Goal: Information Seeking & Learning: Learn about a topic

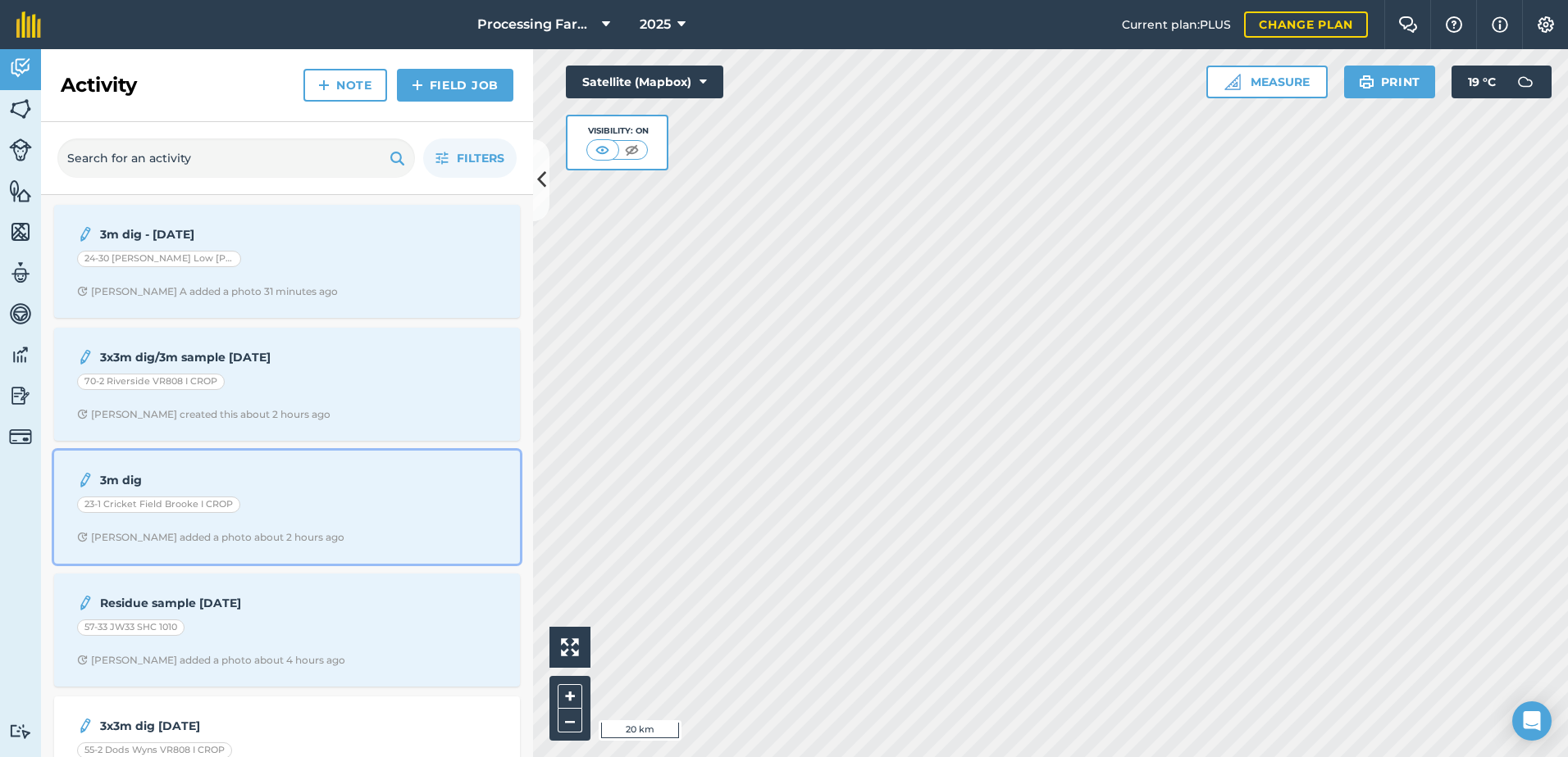
click at [299, 509] on div "23-1 Cricket Field Brooke I CROP" at bounding box center [287, 507] width 420 height 22
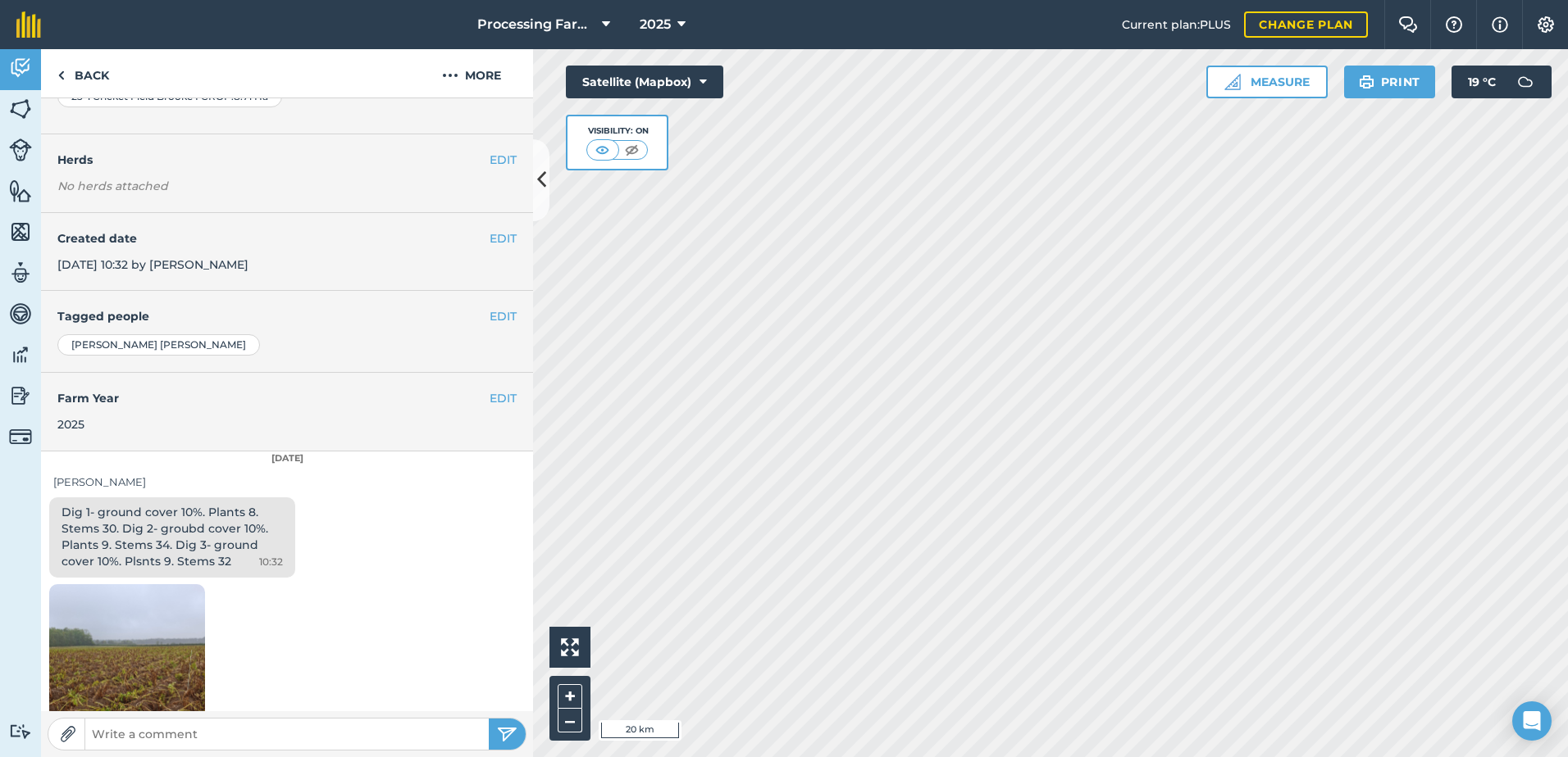
scroll to position [203, 0]
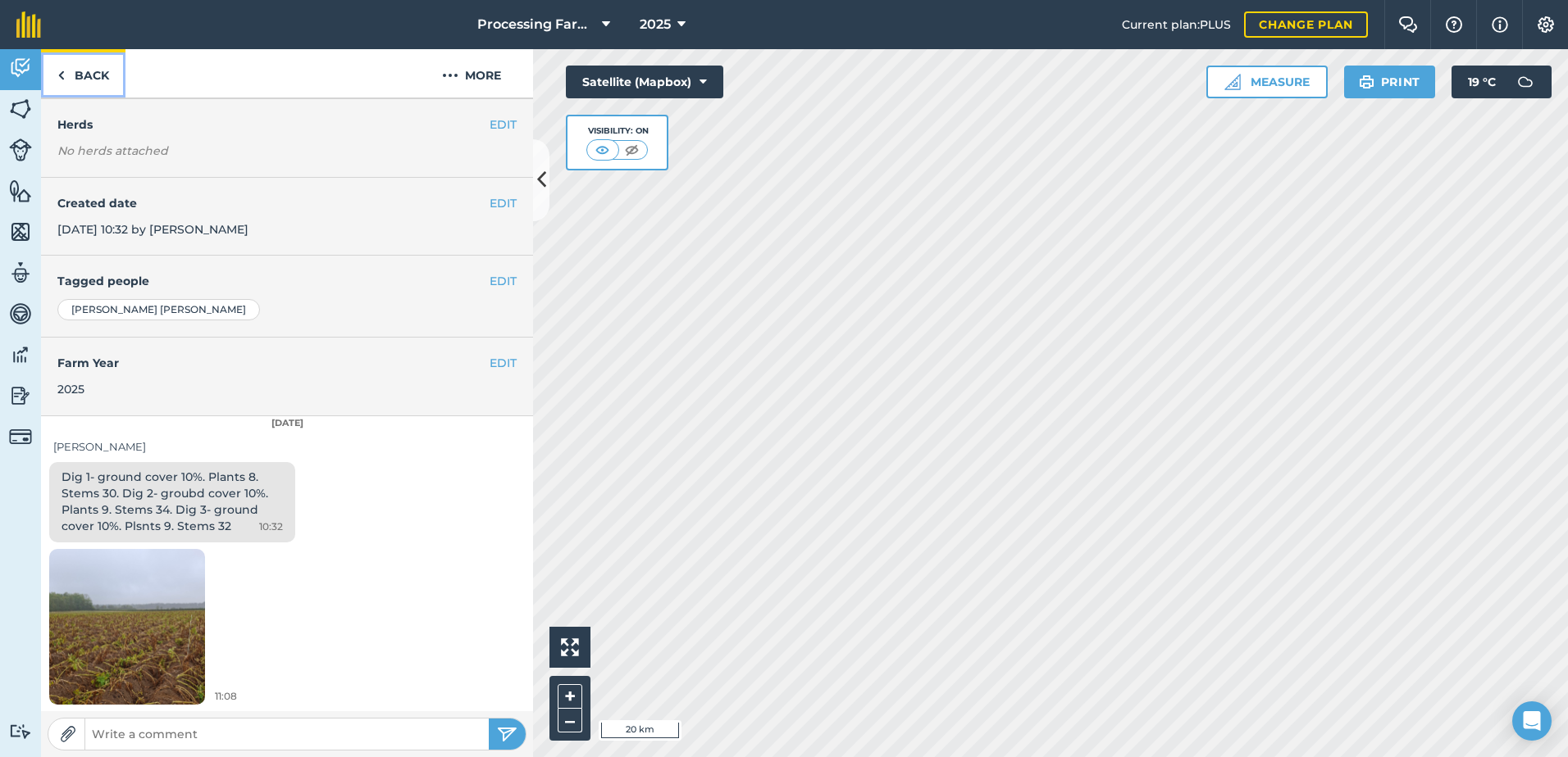
click at [96, 79] on link "Back" at bounding box center [83, 73] width 84 height 49
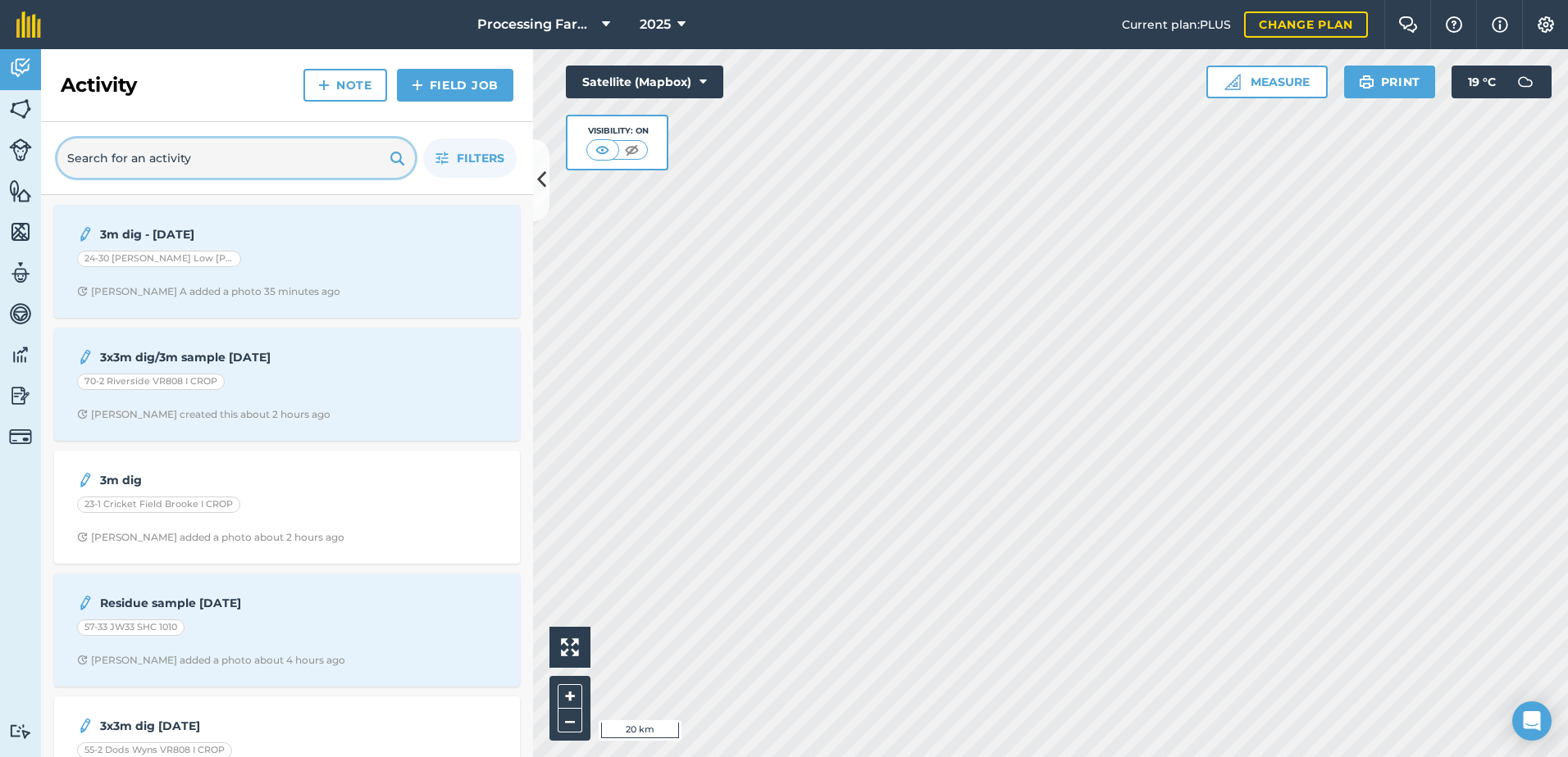
click at [192, 171] on input "text" at bounding box center [235, 158] width 357 height 39
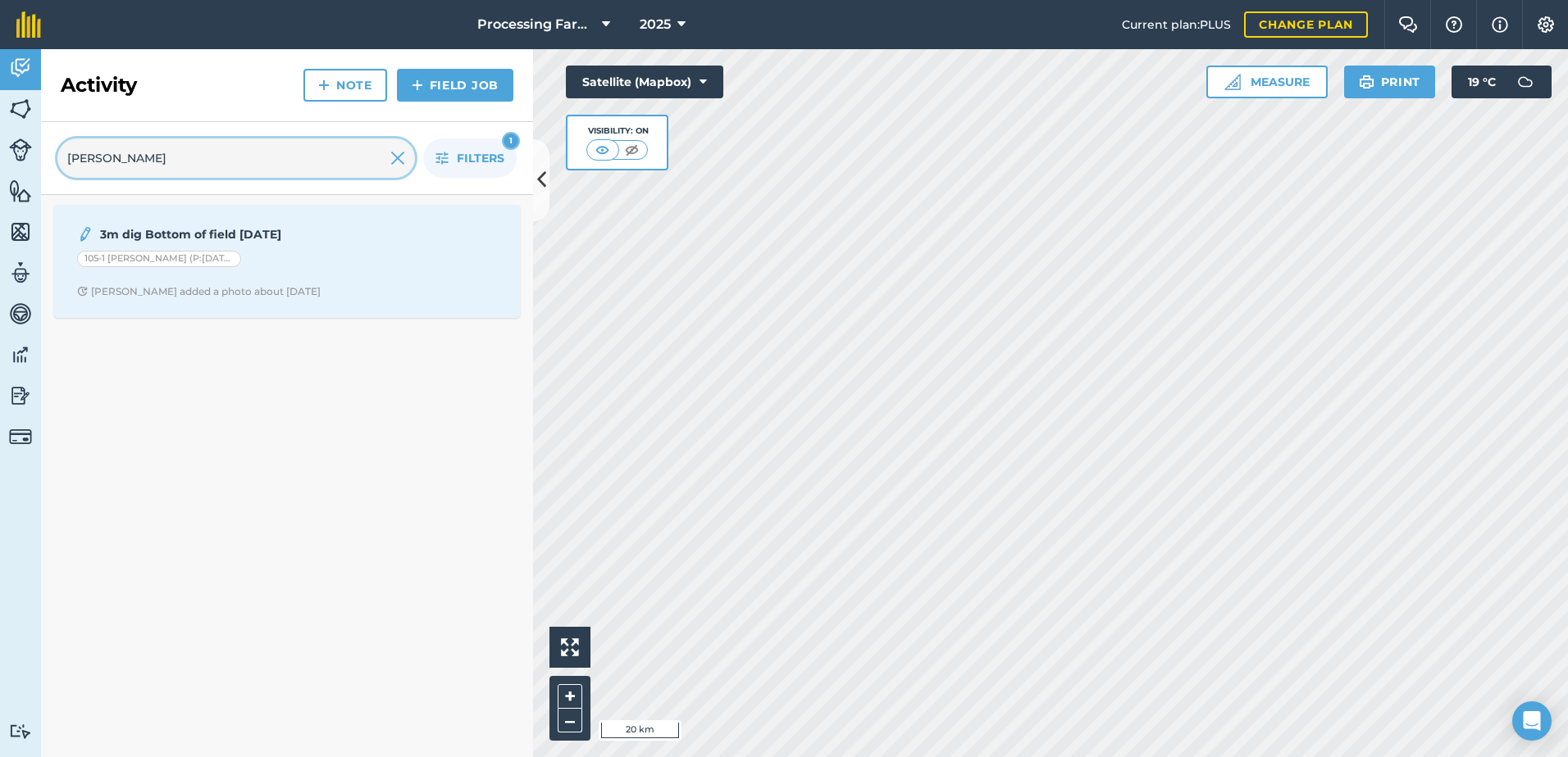
type input "[PERSON_NAME]"
click at [473, 153] on span "Filters" at bounding box center [480, 157] width 48 height 18
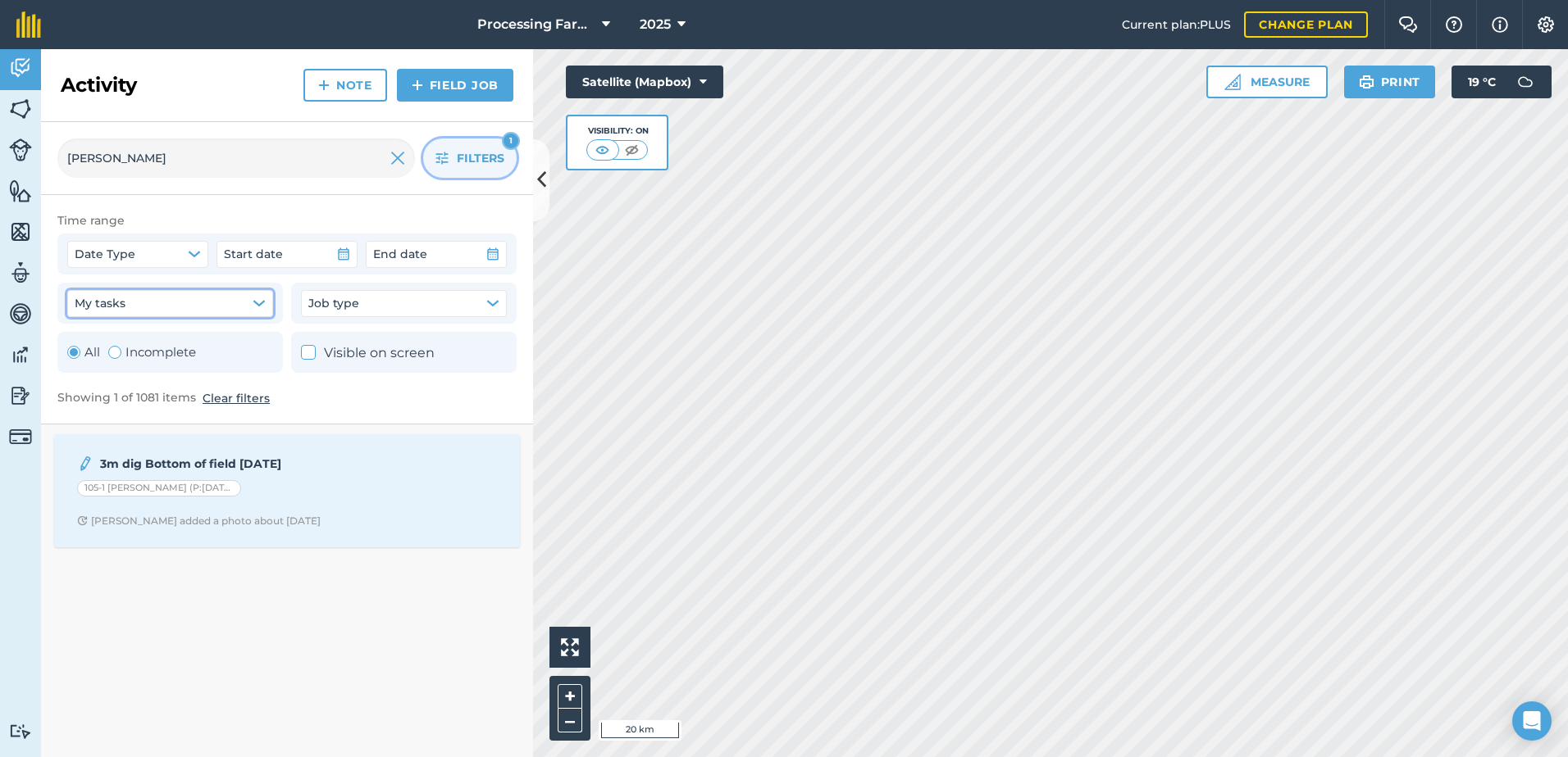
click at [219, 307] on button "My tasks" at bounding box center [171, 304] width 206 height 26
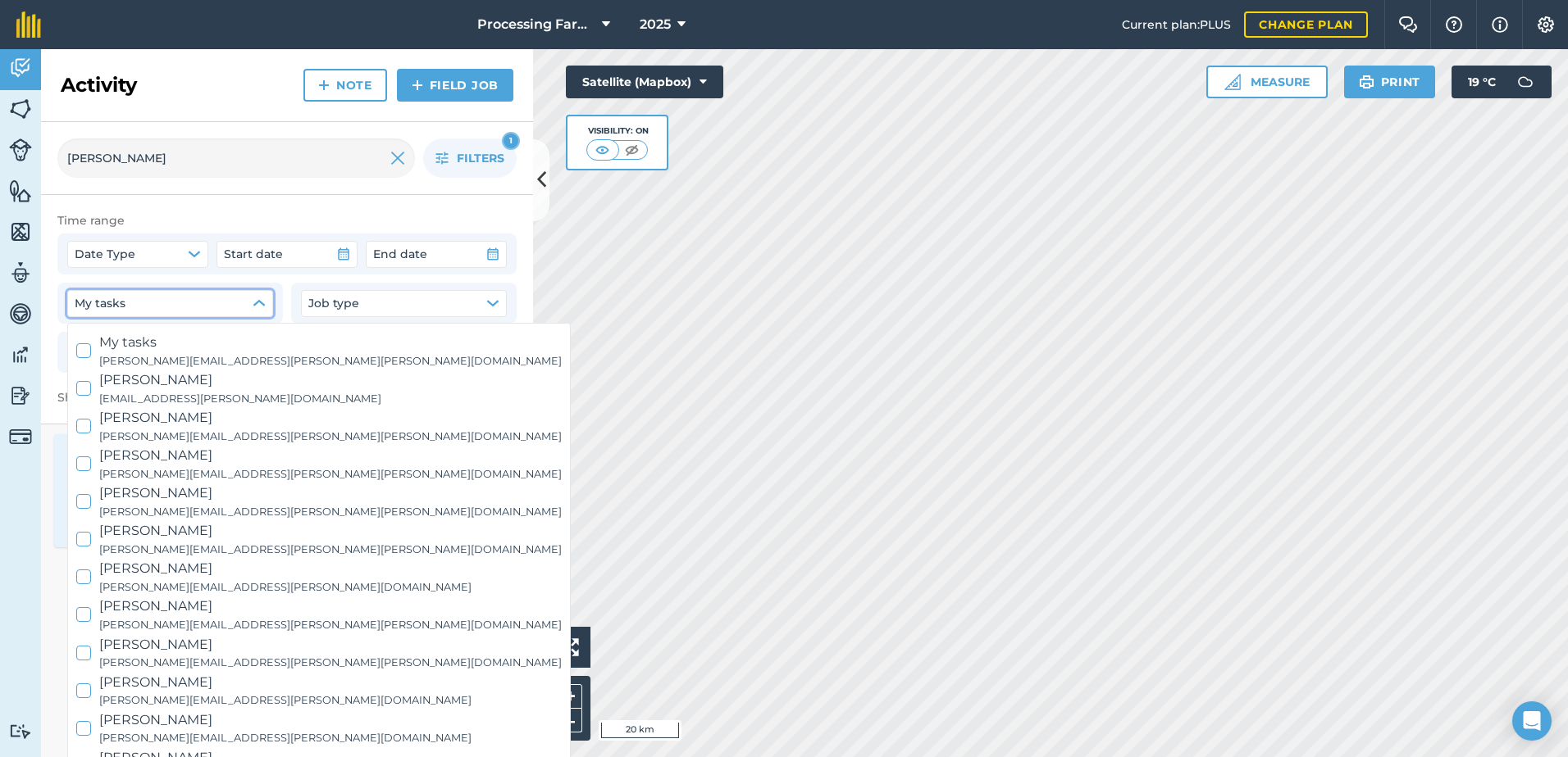
click at [159, 693] on small "[PERSON_NAME][EMAIL_ADDRESS][PERSON_NAME][DOMAIN_NAME]" at bounding box center [285, 700] width 372 height 16
checkbox input "true"
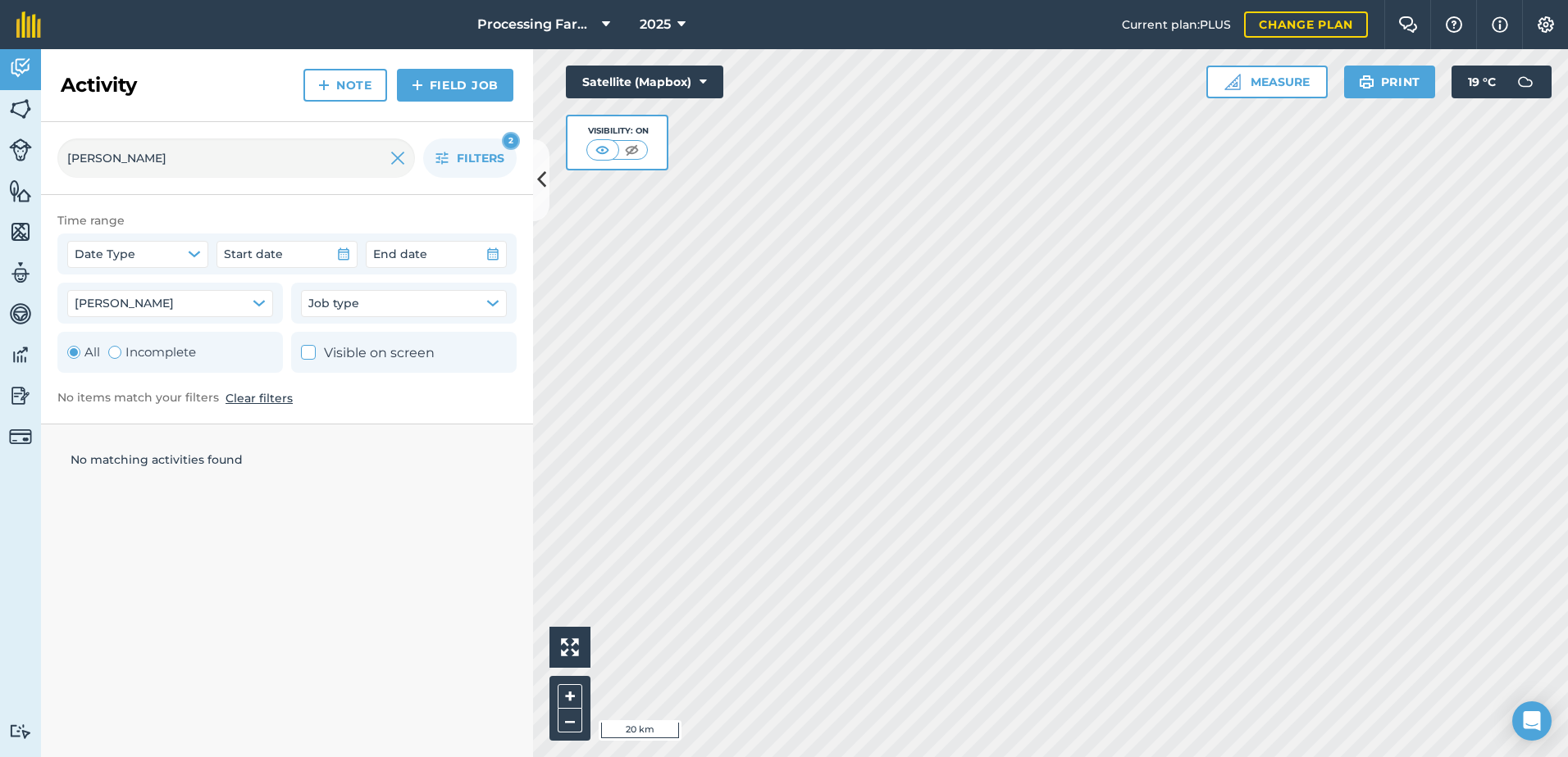
click at [247, 402] on button "Clear filters" at bounding box center [260, 398] width 67 height 18
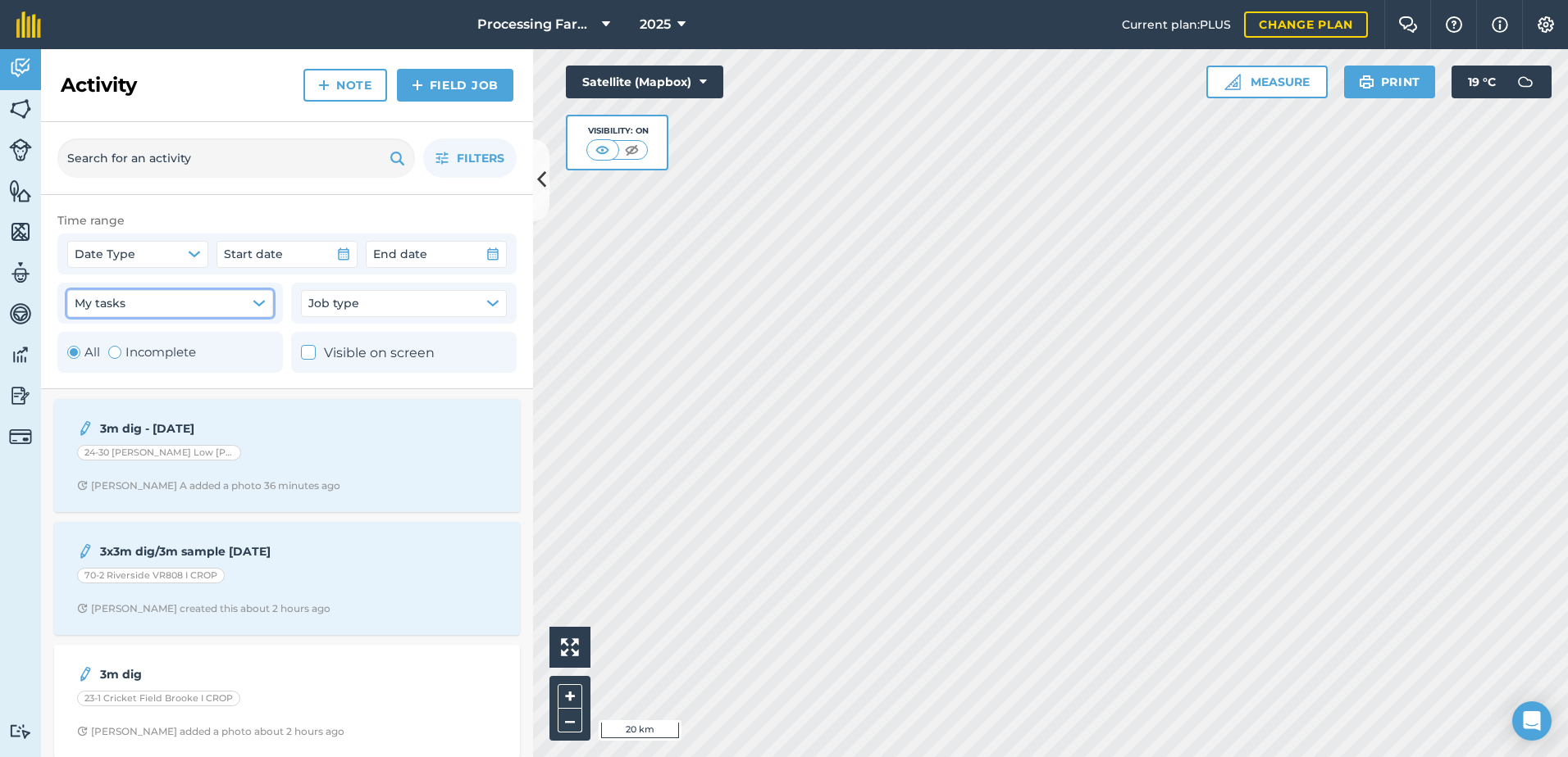
click at [243, 300] on button "My tasks" at bounding box center [171, 304] width 206 height 26
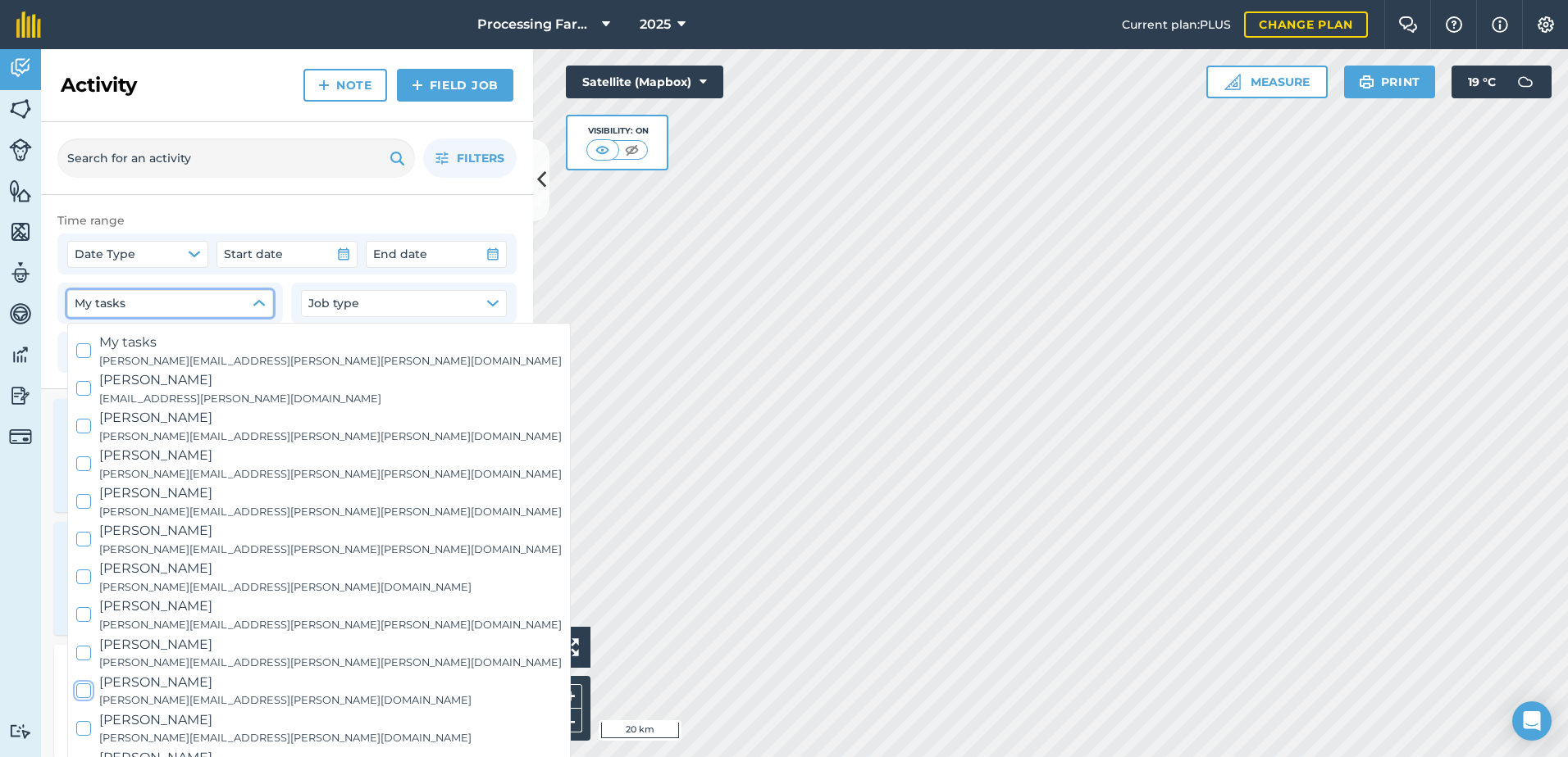
click at [82, 687] on icon at bounding box center [83, 690] width 10 height 10
checkbox input "true"
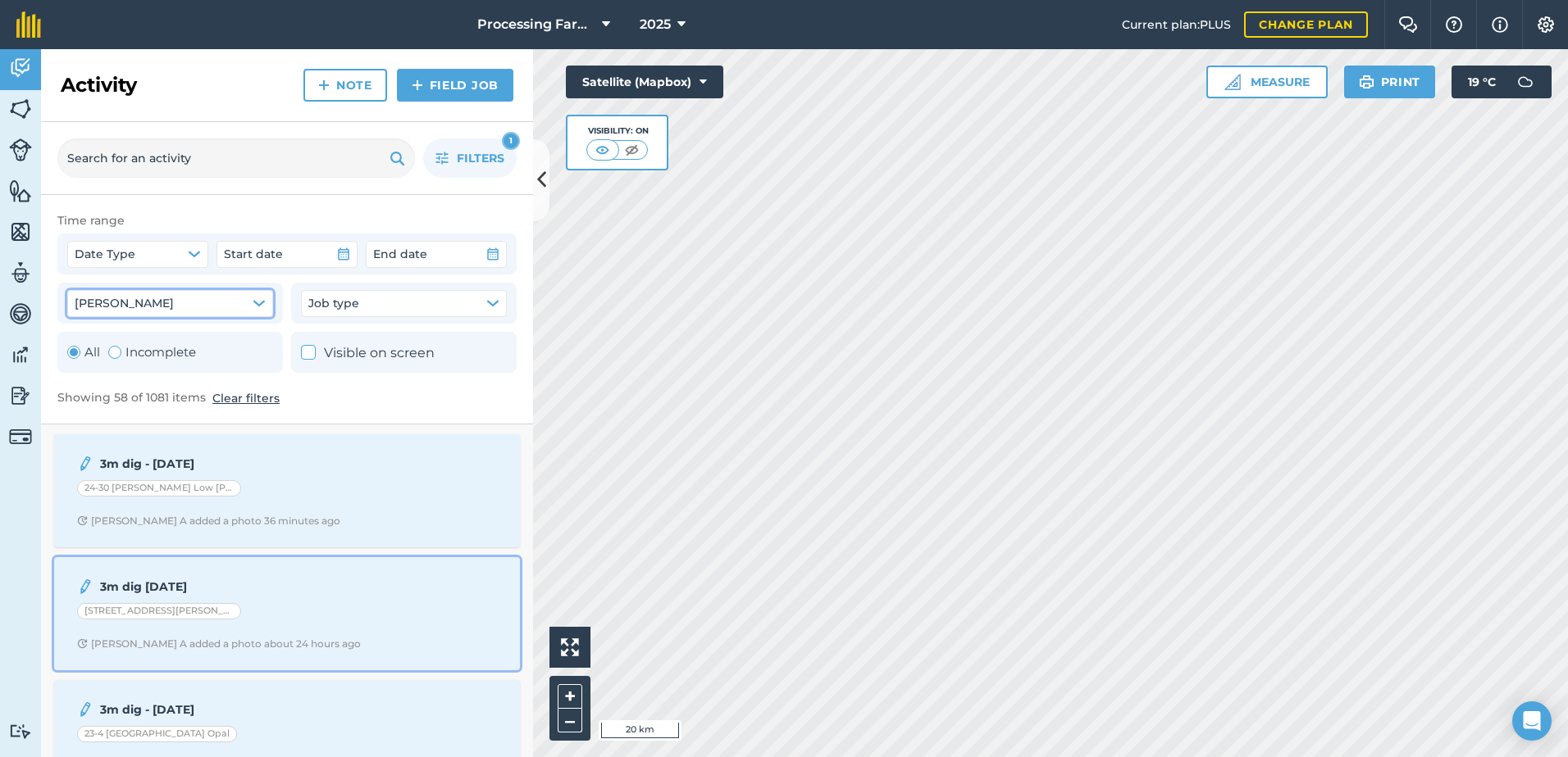
click at [318, 606] on div "[STREET_ADDRESS][PERSON_NAME] CROP" at bounding box center [287, 614] width 420 height 22
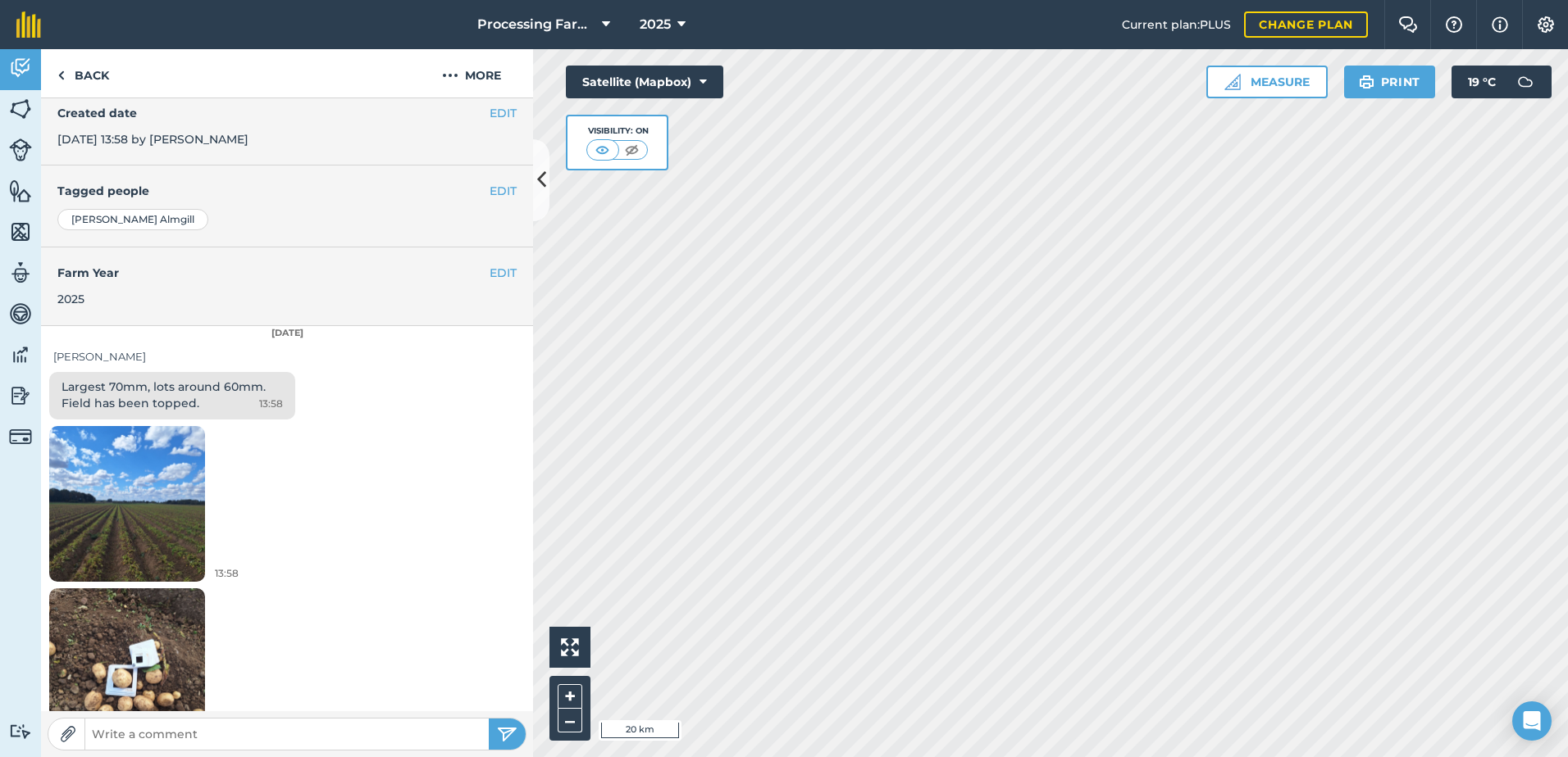
scroll to position [249, 0]
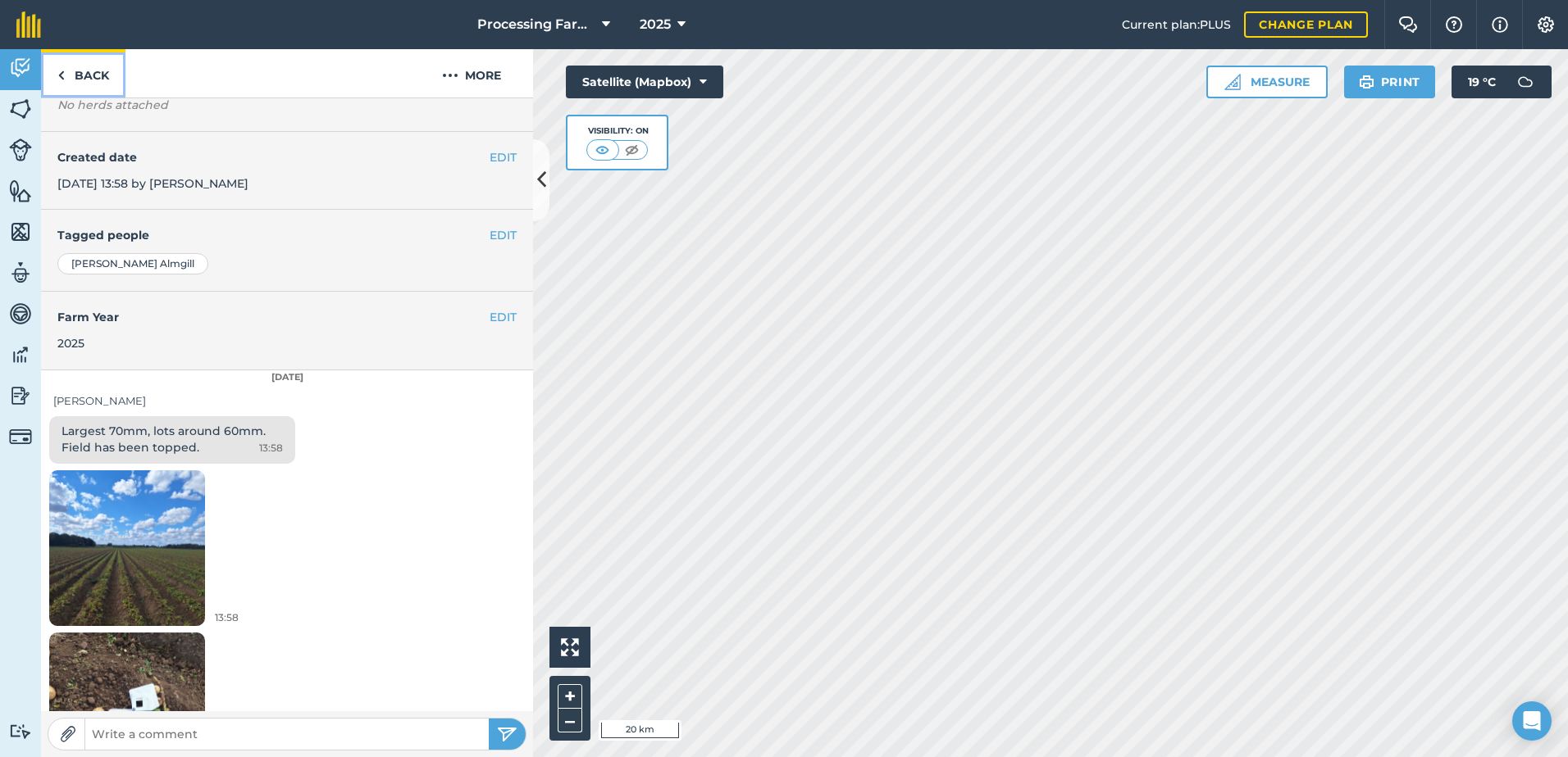
click at [101, 82] on link "Back" at bounding box center [83, 73] width 84 height 49
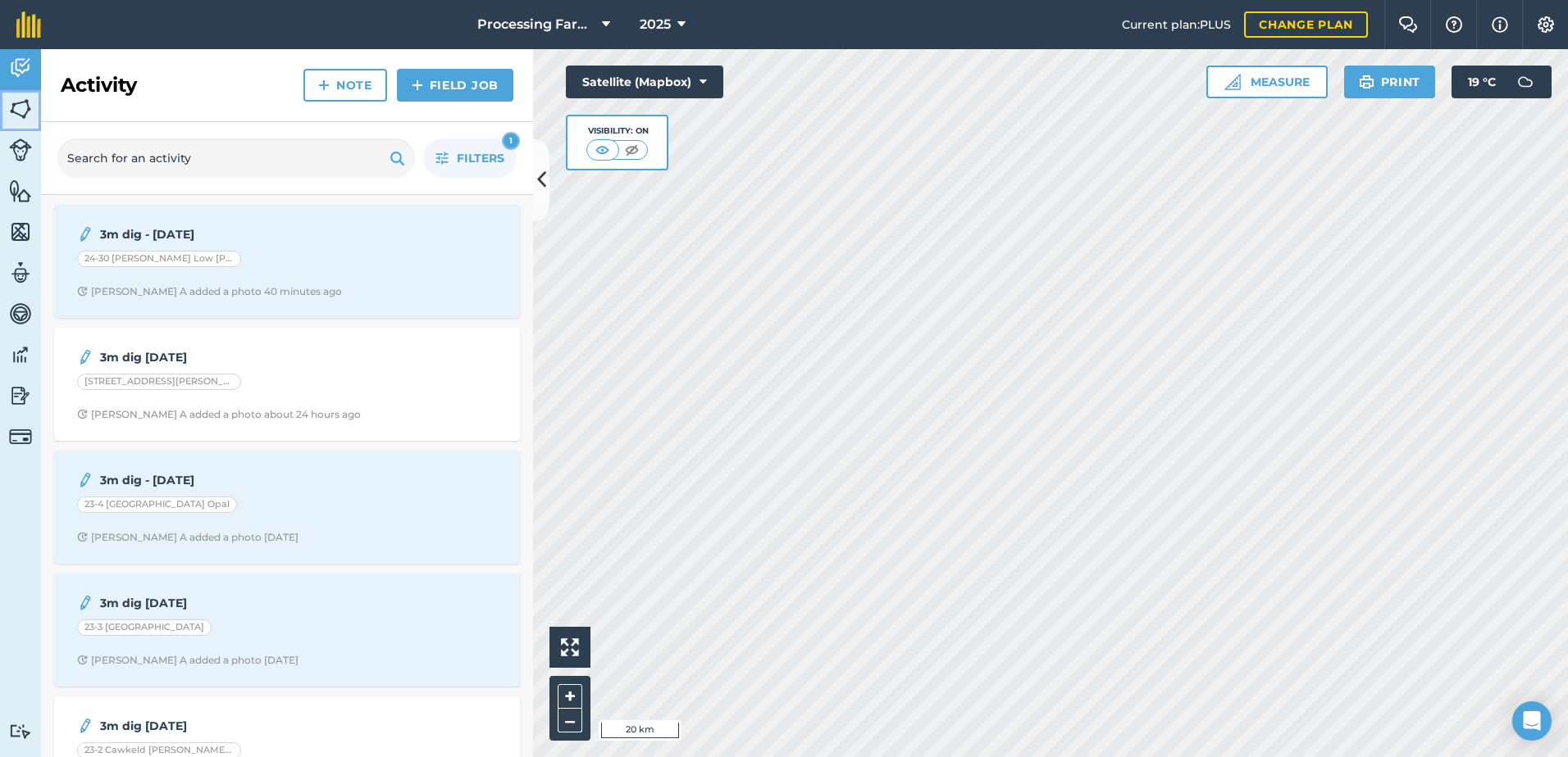
click at [25, 113] on img at bounding box center [21, 109] width 22 height 24
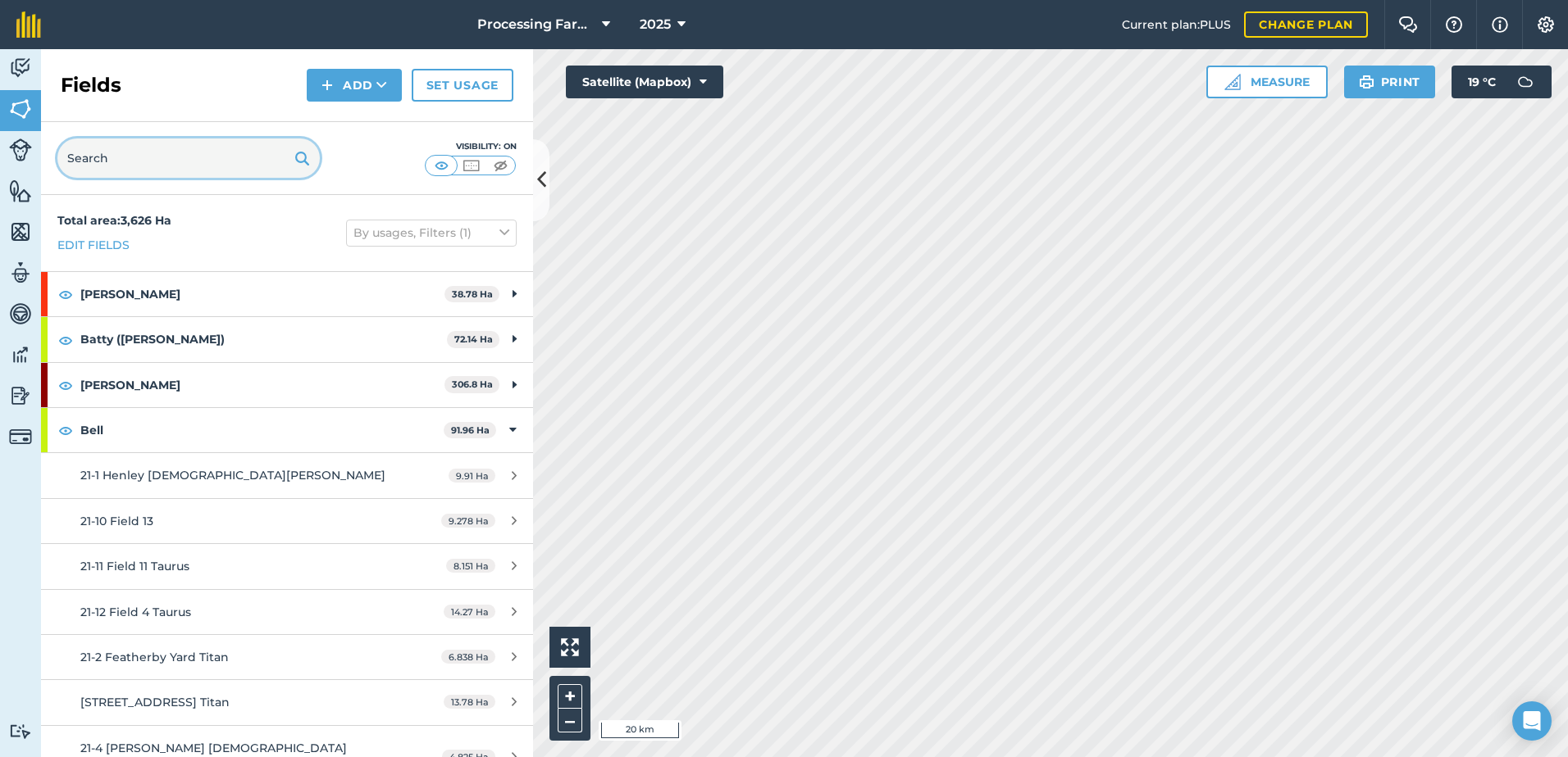
click at [199, 163] on input "text" at bounding box center [188, 158] width 262 height 39
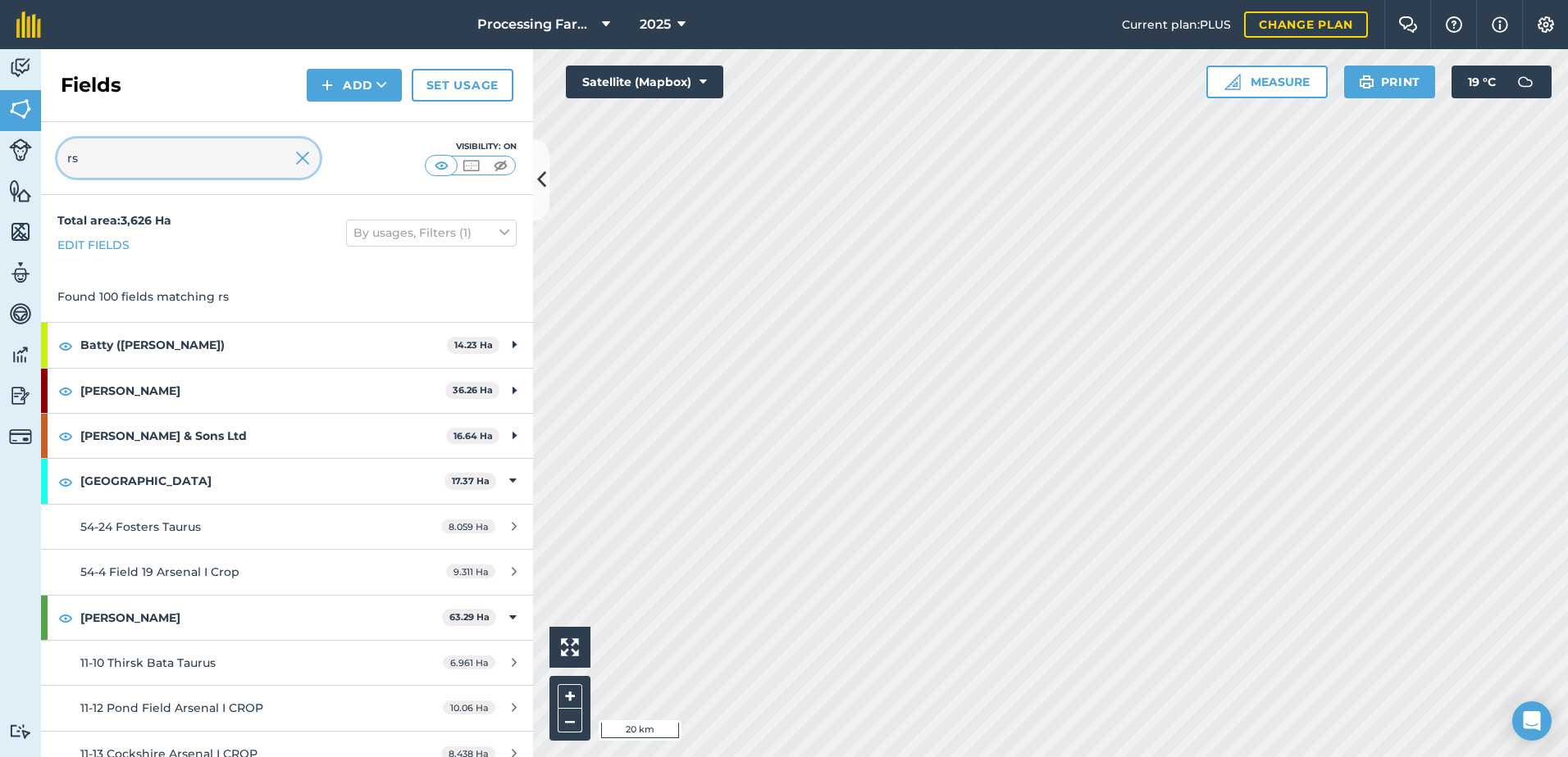
type input "r"
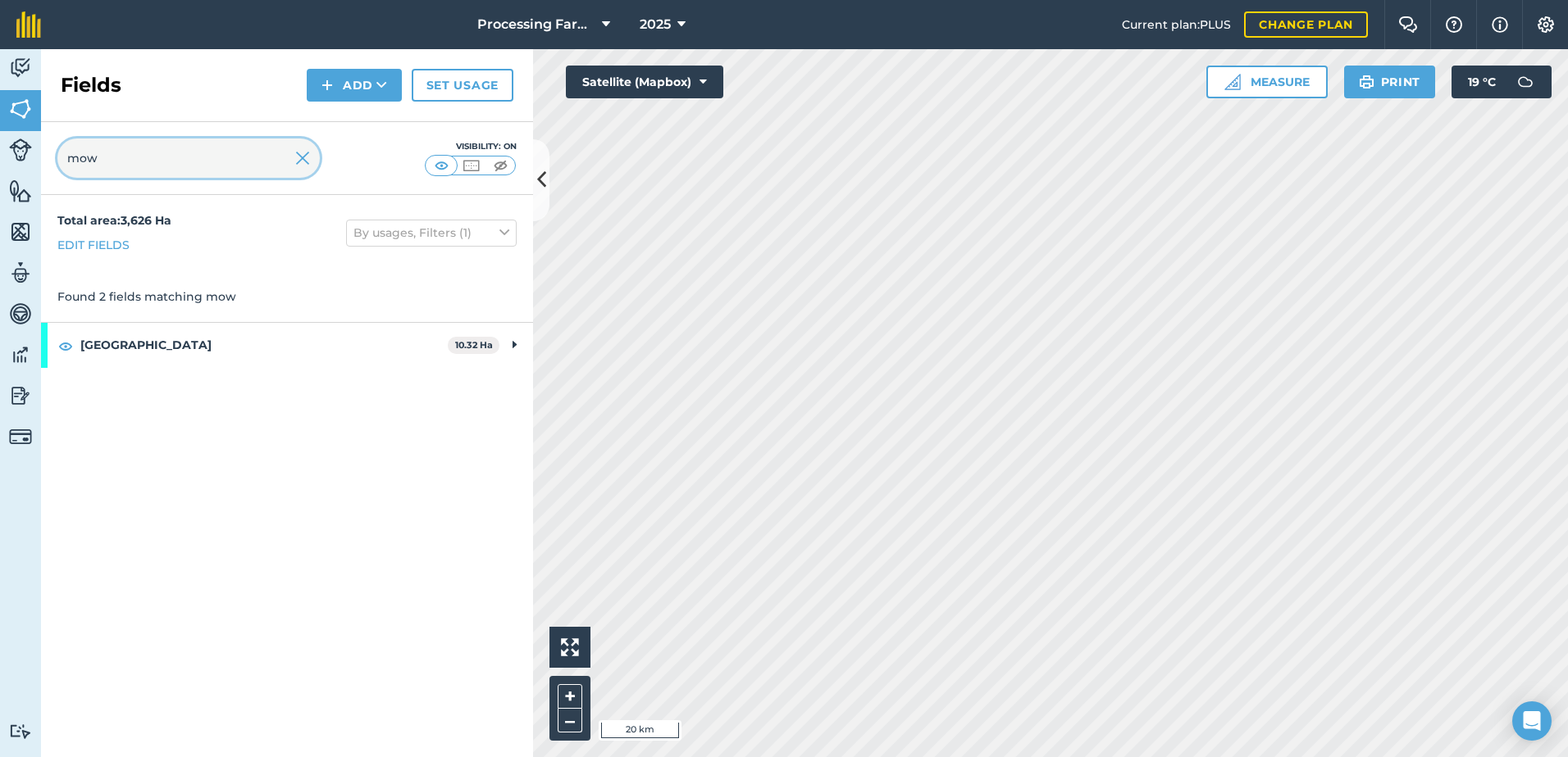
type input "mow"
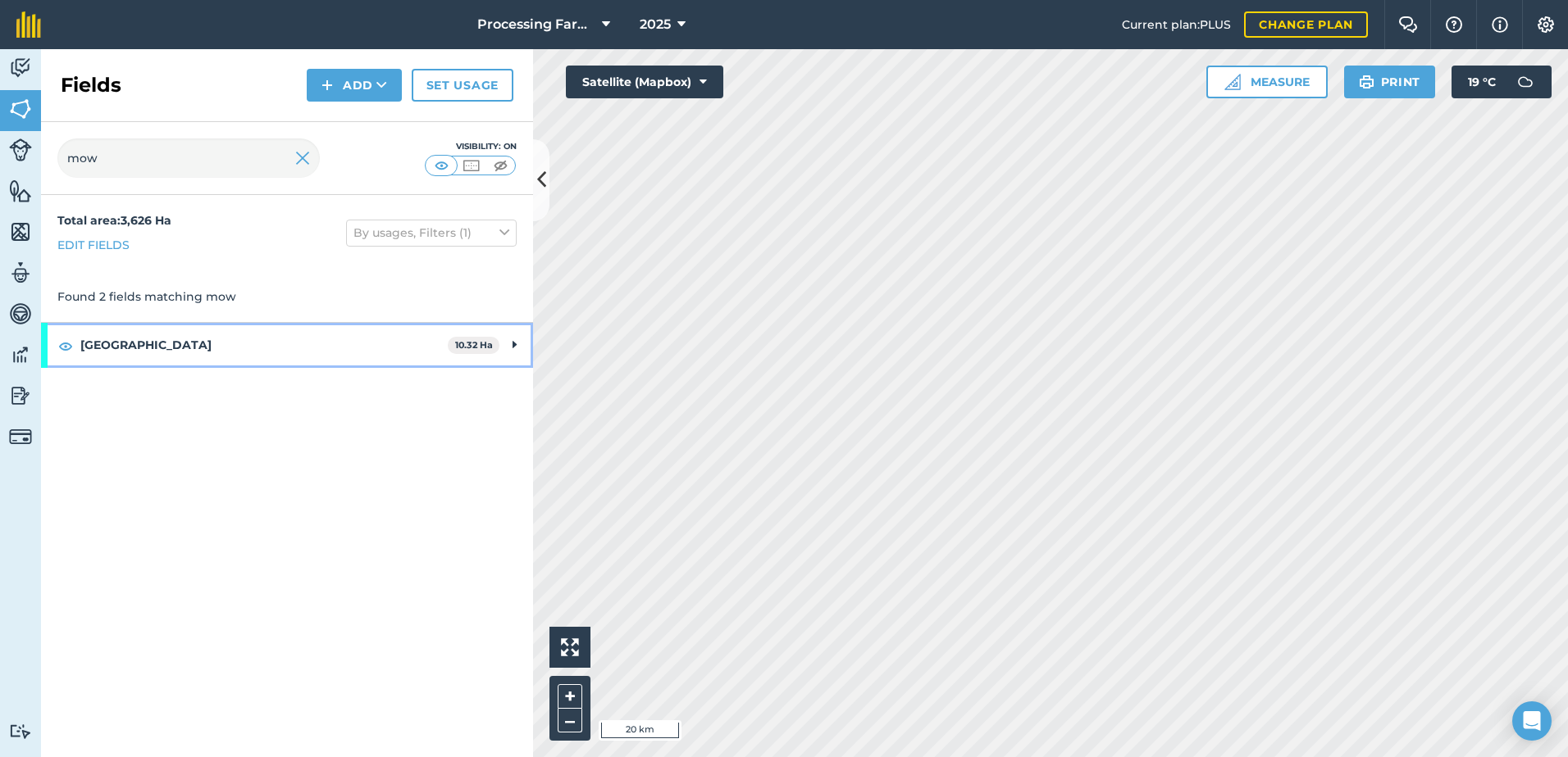
click at [114, 350] on strong "[GEOGRAPHIC_DATA]" at bounding box center [264, 345] width 367 height 44
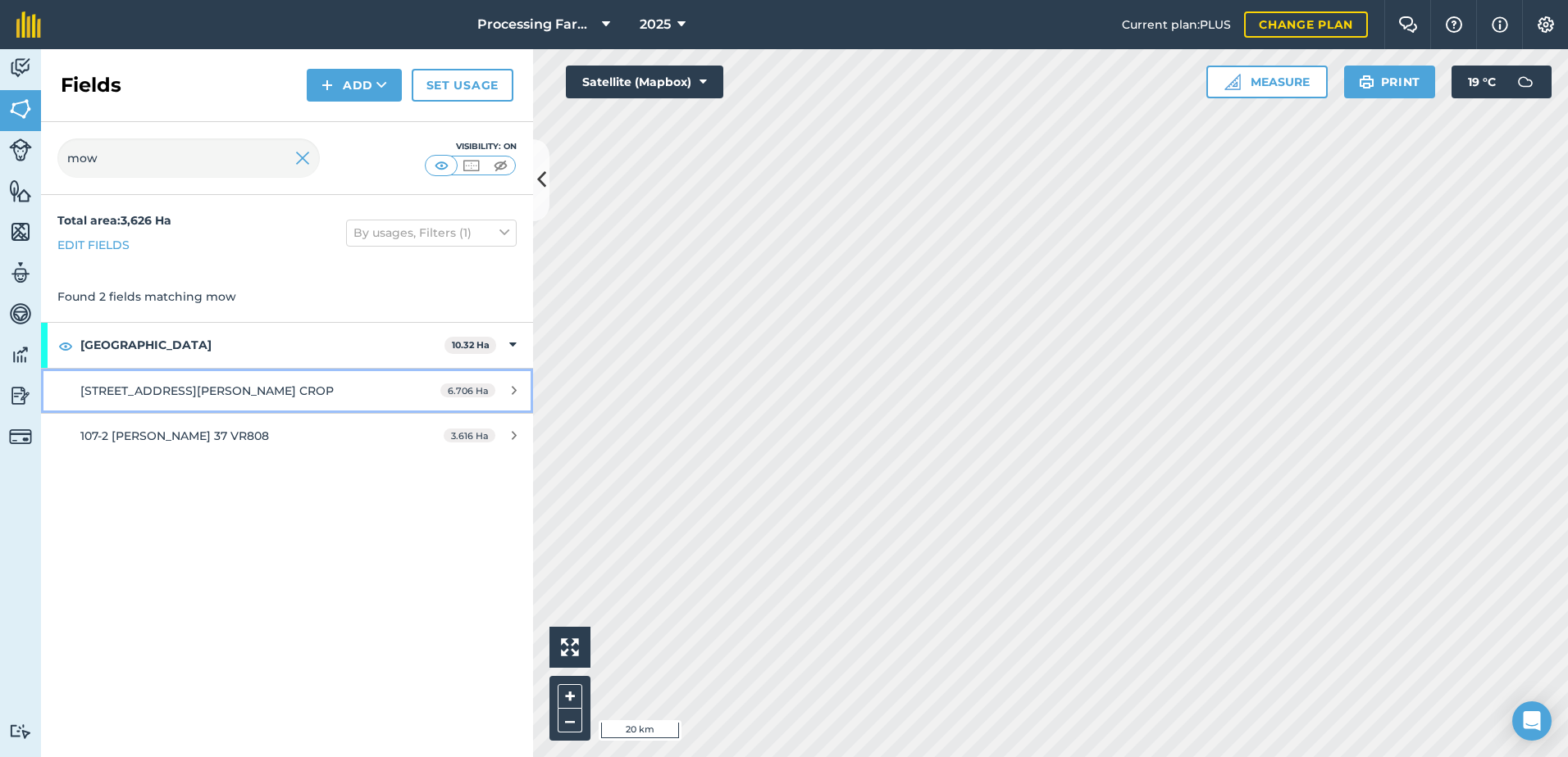
click at [225, 396] on span "[STREET_ADDRESS][PERSON_NAME] CROP" at bounding box center [207, 391] width 253 height 15
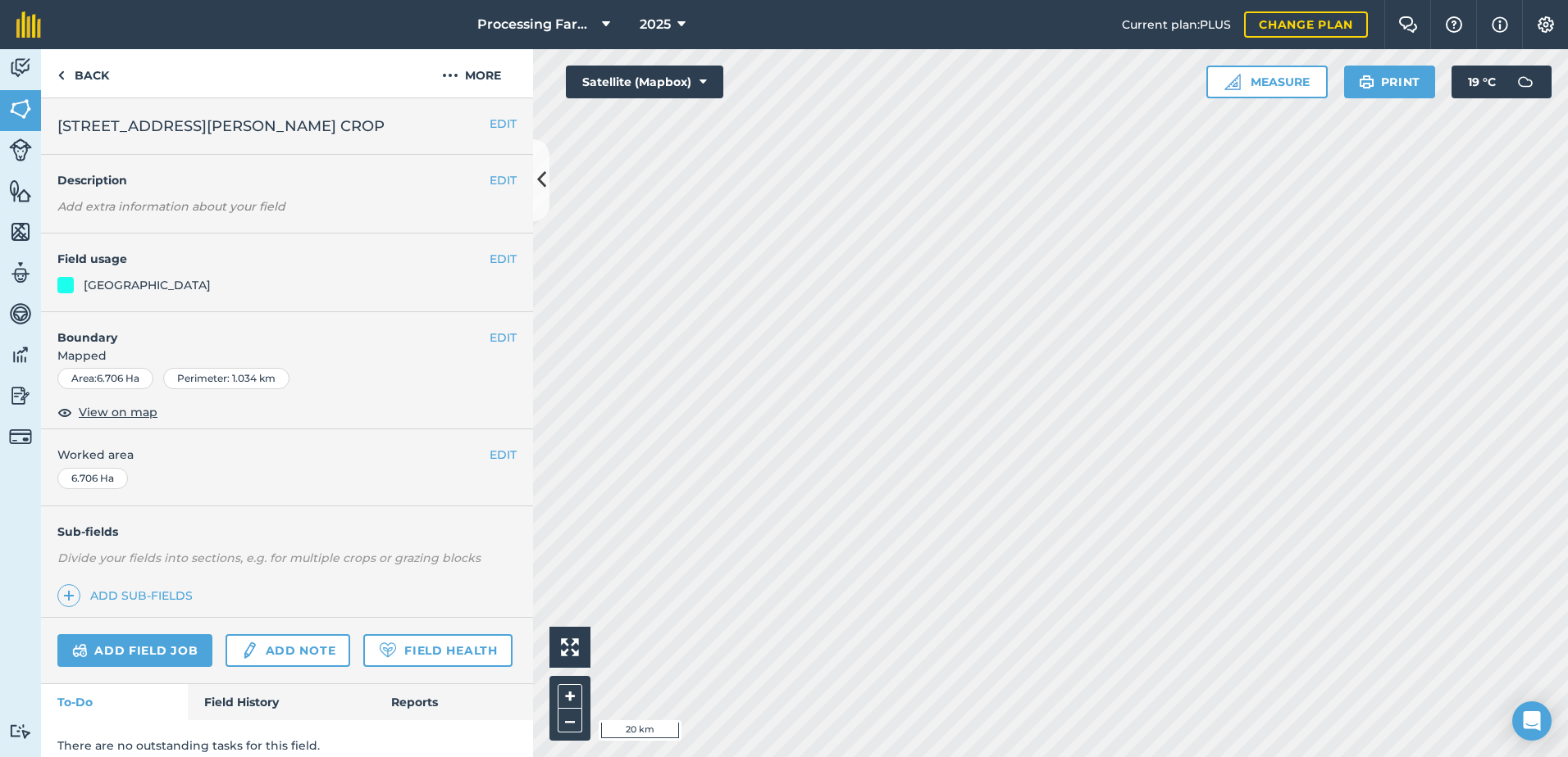
scroll to position [60, 0]
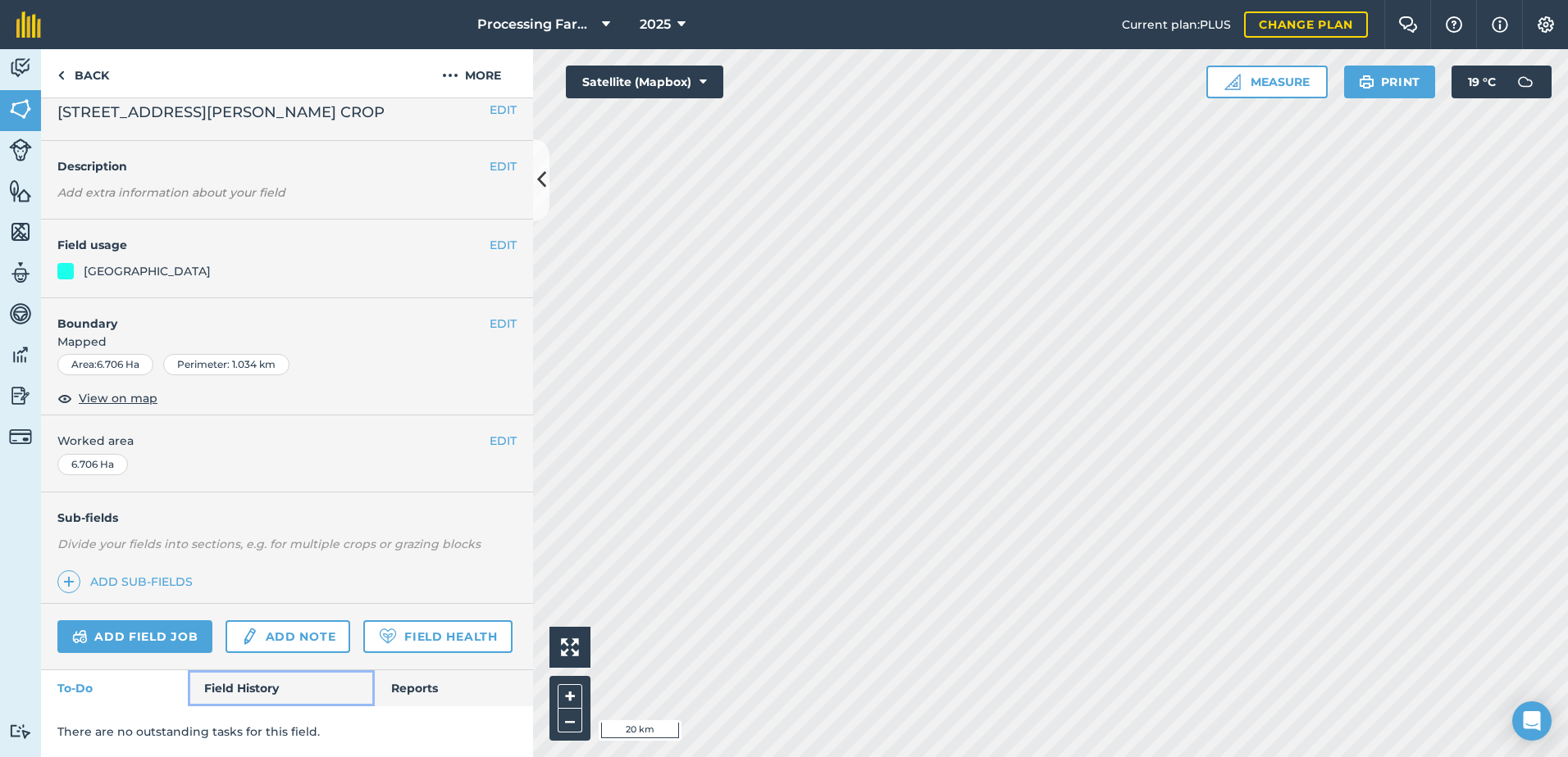
click at [239, 695] on link "Field History" at bounding box center [280, 689] width 187 height 36
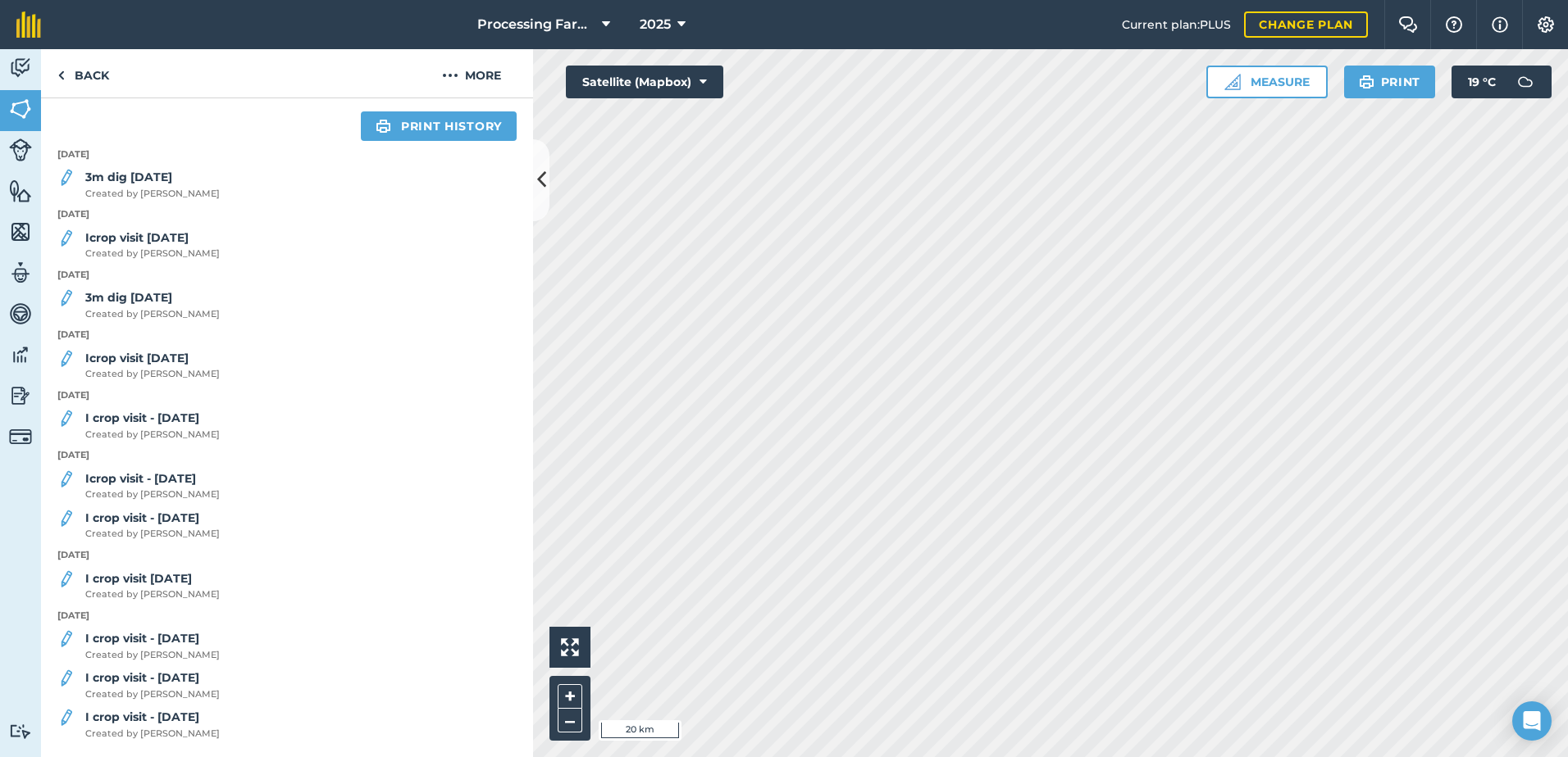
scroll to position [672, 0]
click at [183, 720] on strong "I crop visit - [DATE]" at bounding box center [142, 718] width 114 height 15
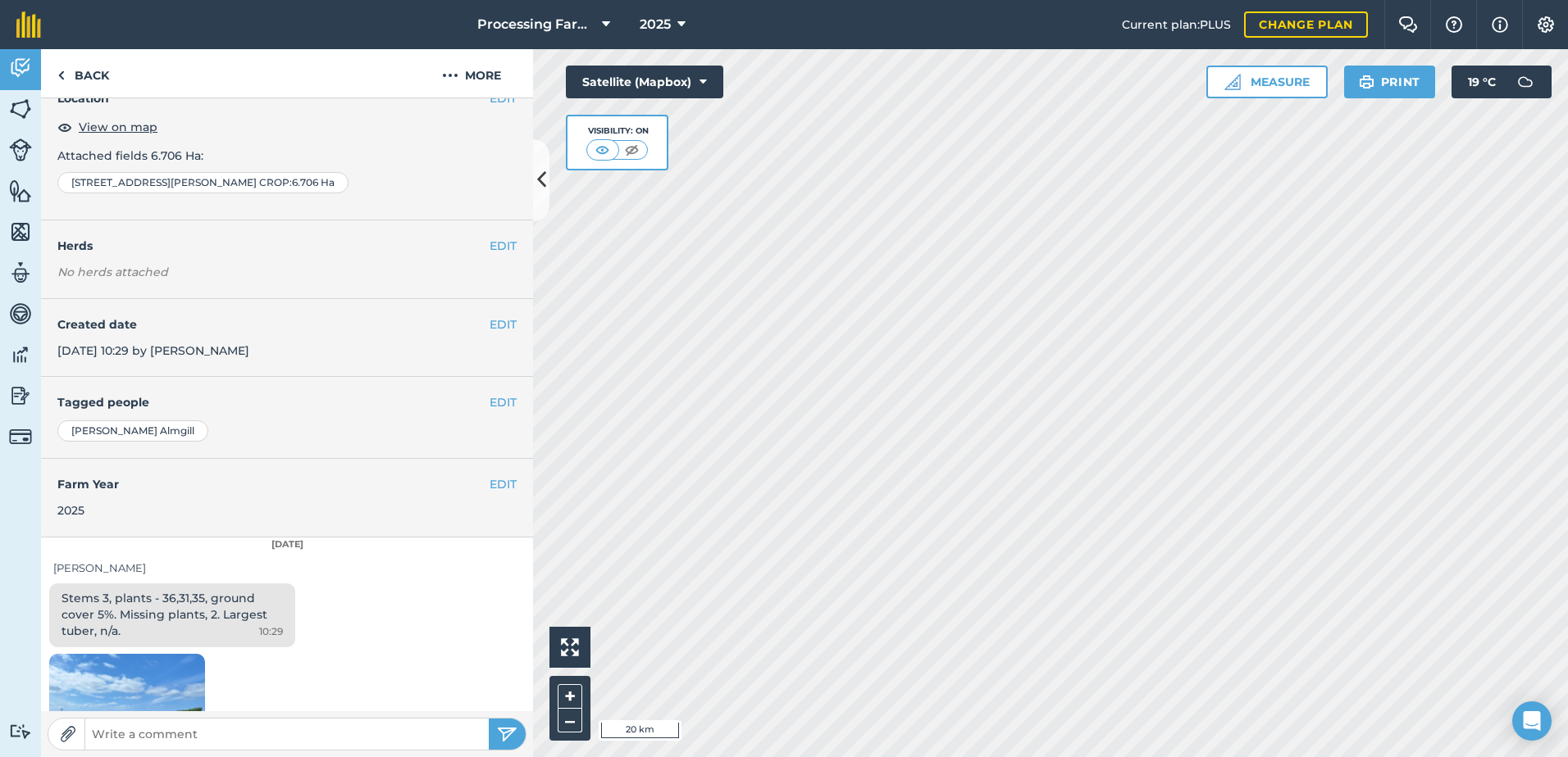
scroll to position [164, 0]
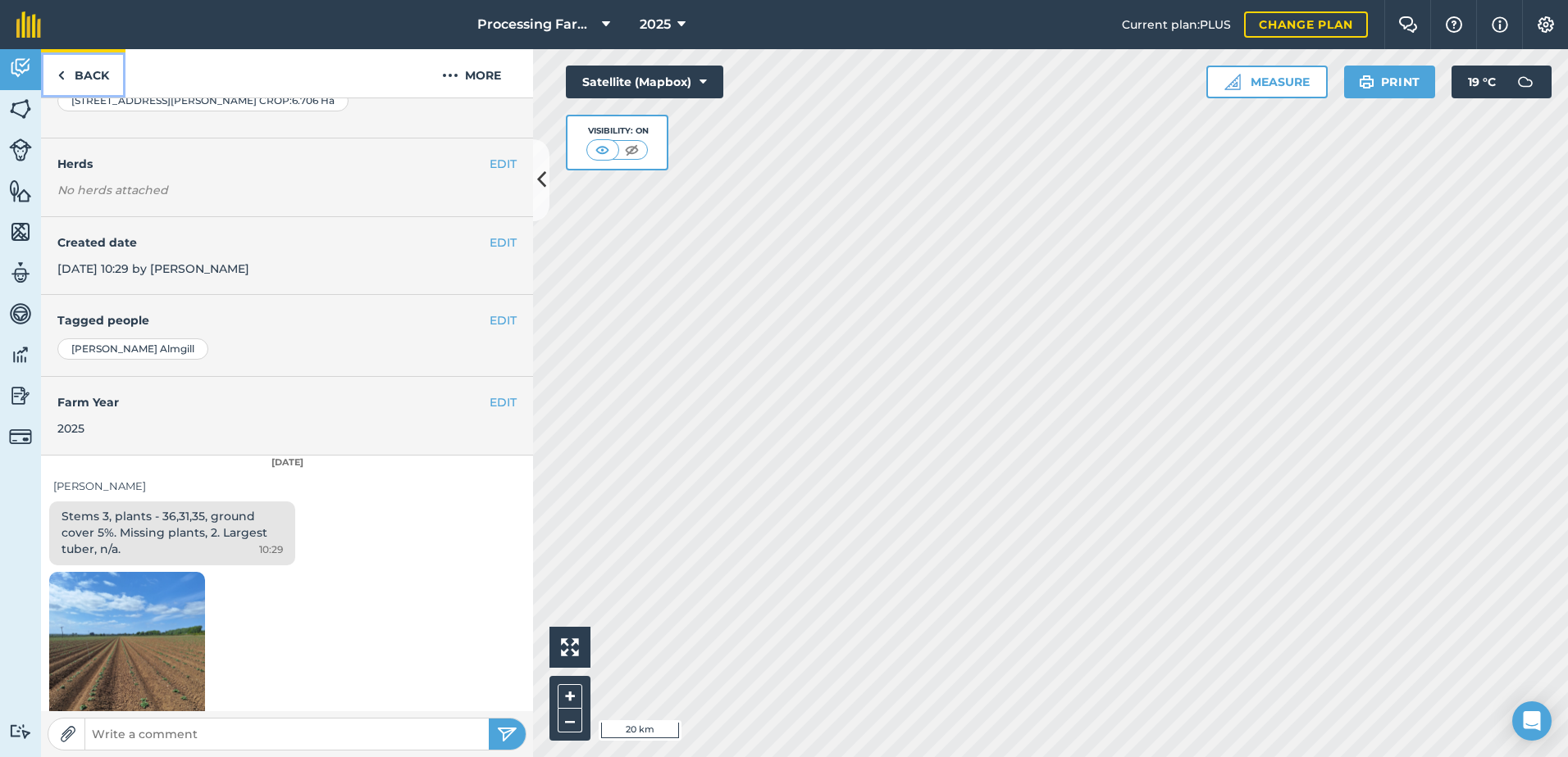
click at [97, 87] on link "Back" at bounding box center [83, 73] width 84 height 49
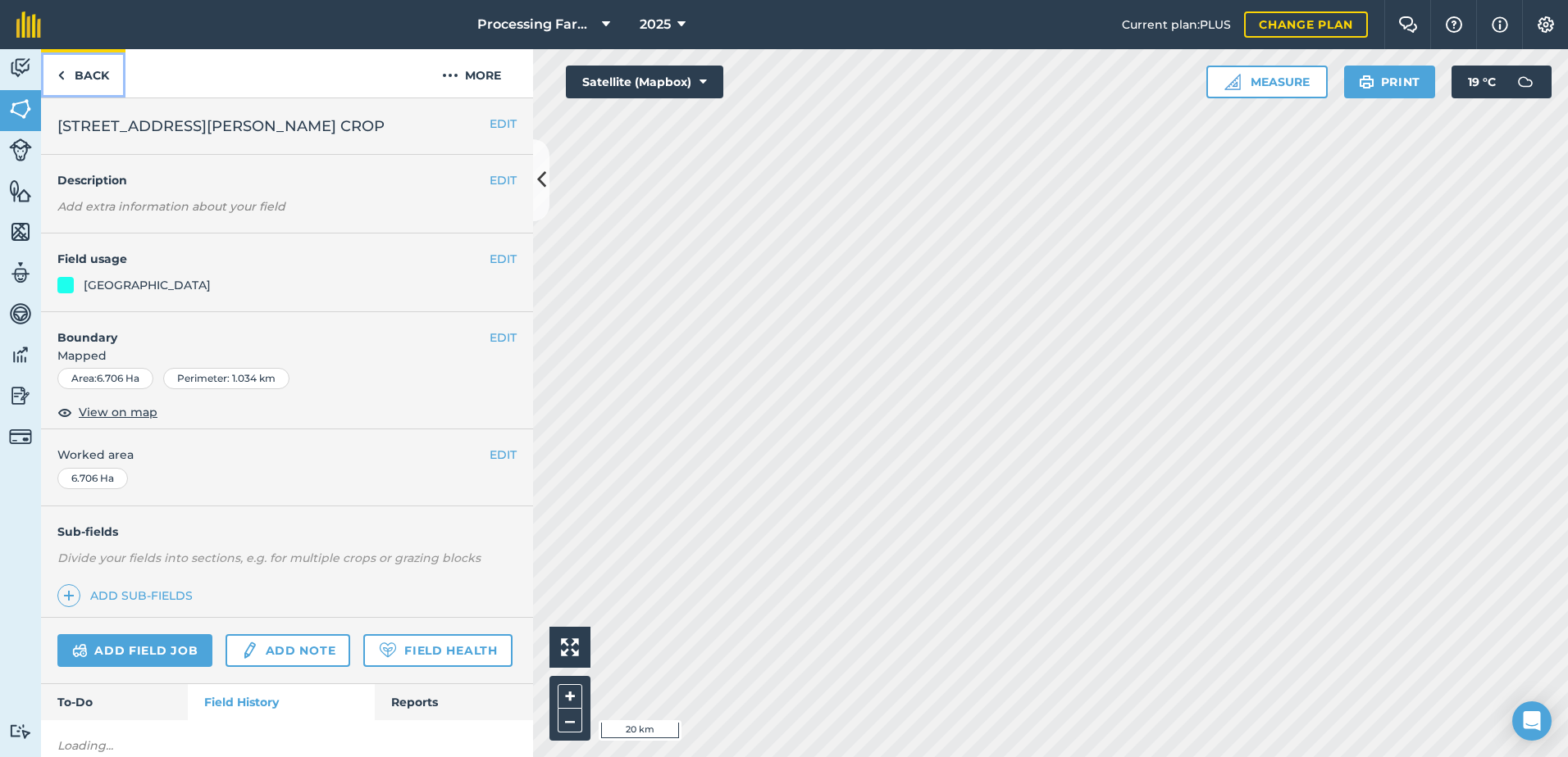
click at [97, 85] on link "Back" at bounding box center [83, 73] width 84 height 49
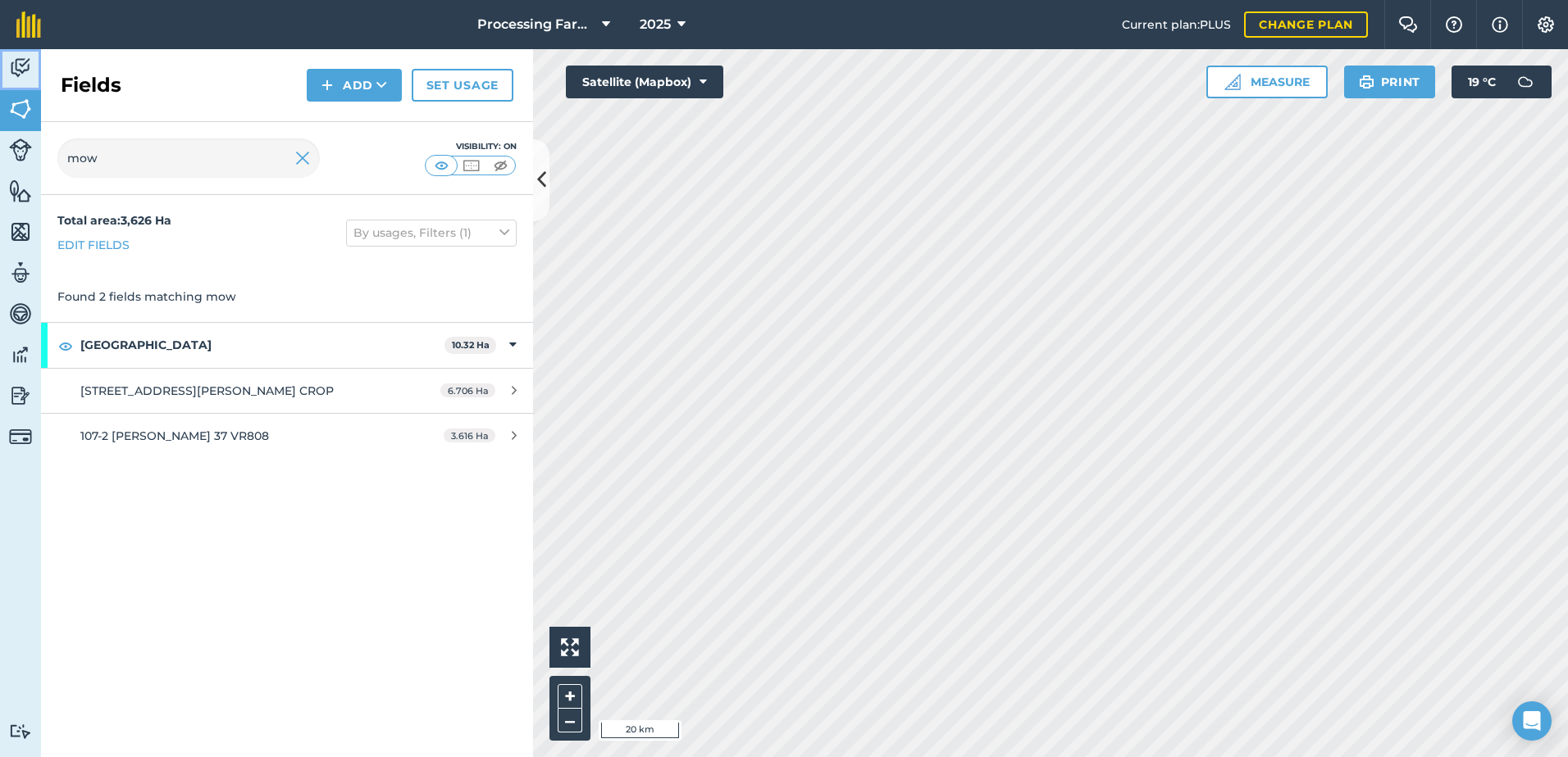
click at [27, 68] on img at bounding box center [21, 67] width 22 height 24
